Goal: Navigation & Orientation: Find specific page/section

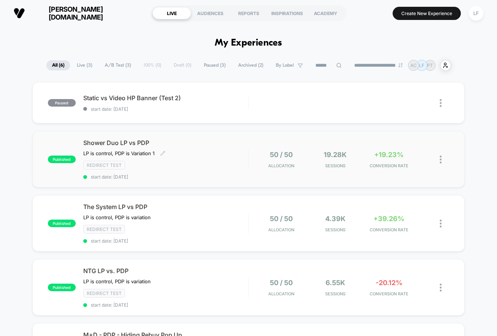
click at [189, 155] on div "LP is control, PDP is Variation 1 Click to edit experience details LP is contro…" at bounding box center [141, 153] width 116 height 6
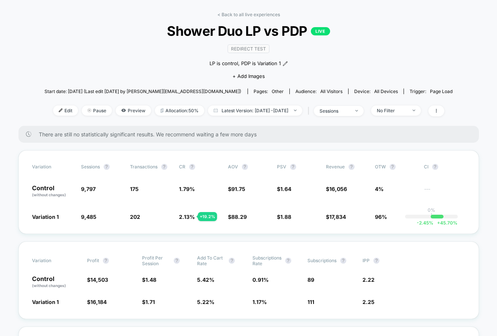
scroll to position [29, 0]
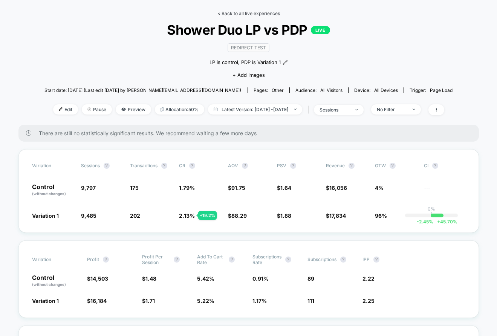
click at [273, 12] on link "< Back to all live experiences" at bounding box center [249, 14] width 63 height 6
